Goal: Transaction & Acquisition: Purchase product/service

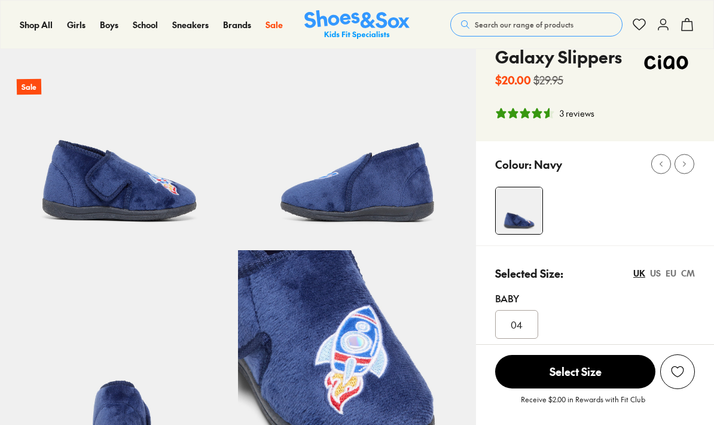
select select "*"
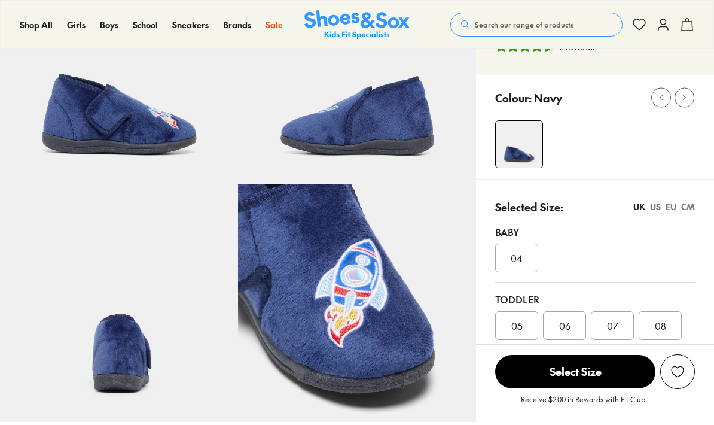
scroll to position [145, 0]
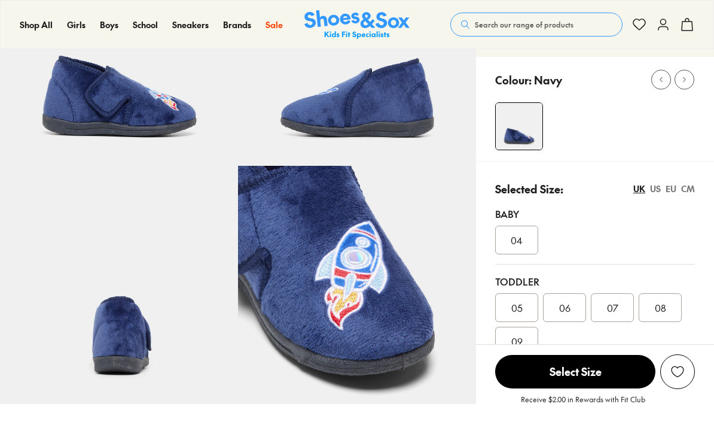
click at [616, 306] on span "07" at bounding box center [612, 307] width 11 height 14
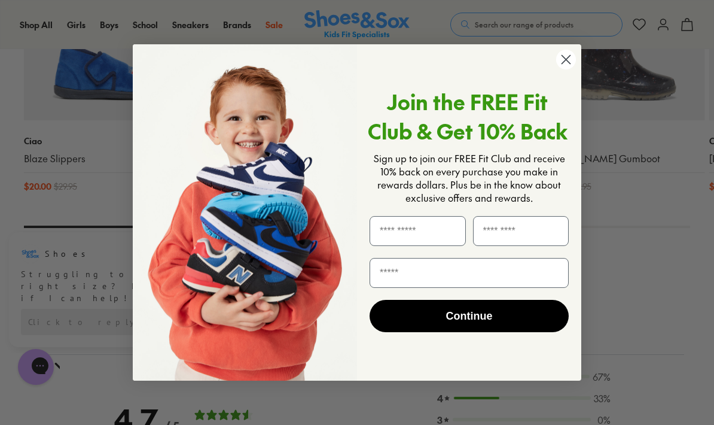
scroll to position [1322, 0]
click at [563, 69] on circle "Close dialog" at bounding box center [566, 60] width 20 height 20
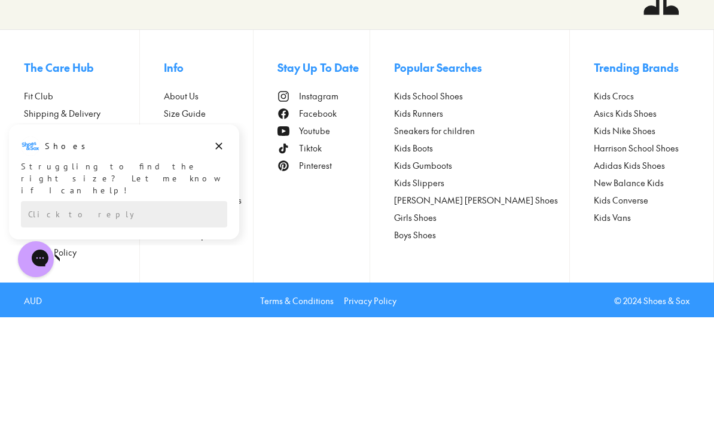
scroll to position [2216, 0]
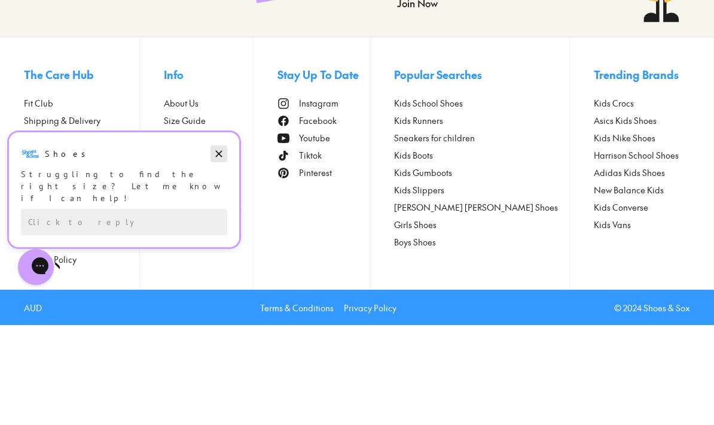
click at [221, 152] on icon "Dismiss campaign" at bounding box center [219, 153] width 12 height 14
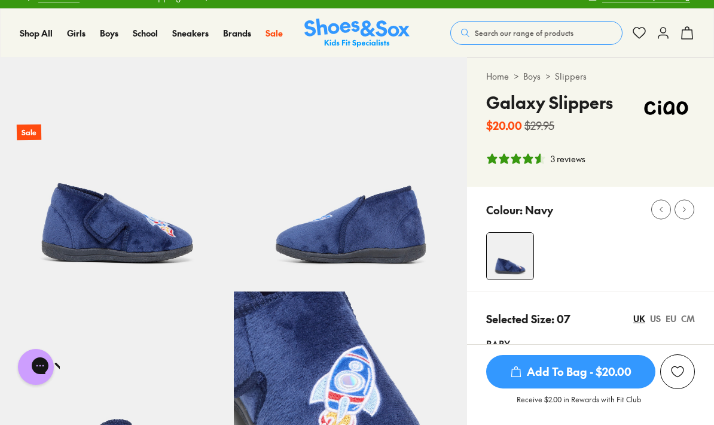
scroll to position [16, 0]
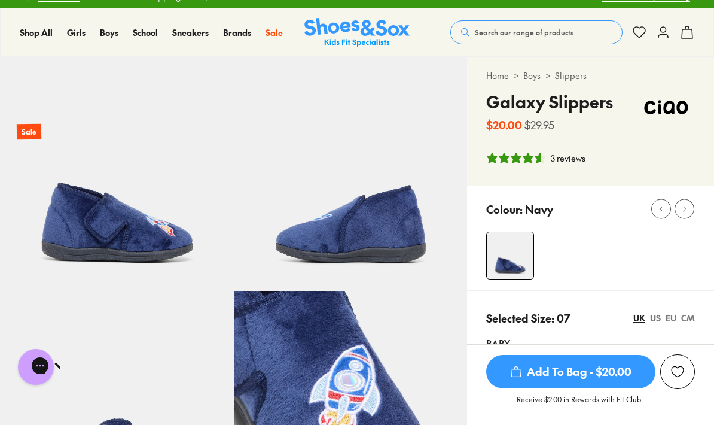
click at [514, 377] on icon "submit" at bounding box center [516, 371] width 12 height 12
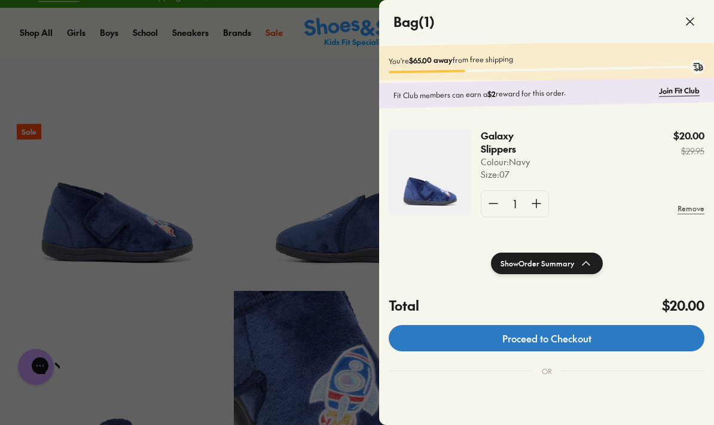
click at [555, 334] on link "Proceed to Checkout" at bounding box center [547, 338] width 316 height 26
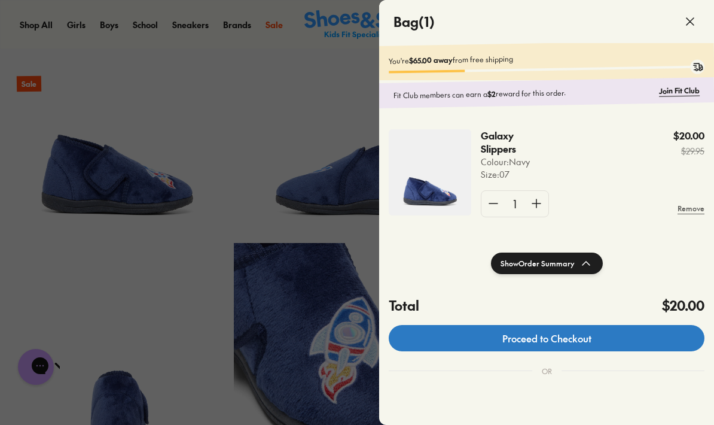
scroll to position [0, 0]
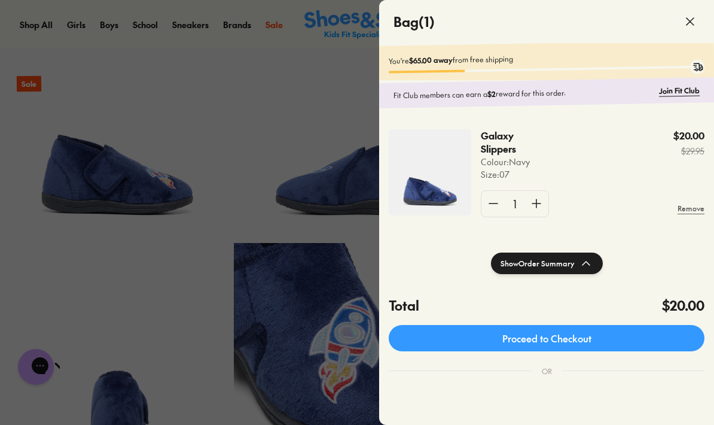
click at [267, 117] on div at bounding box center [357, 212] width 714 height 425
